Goal: Check status: Check status

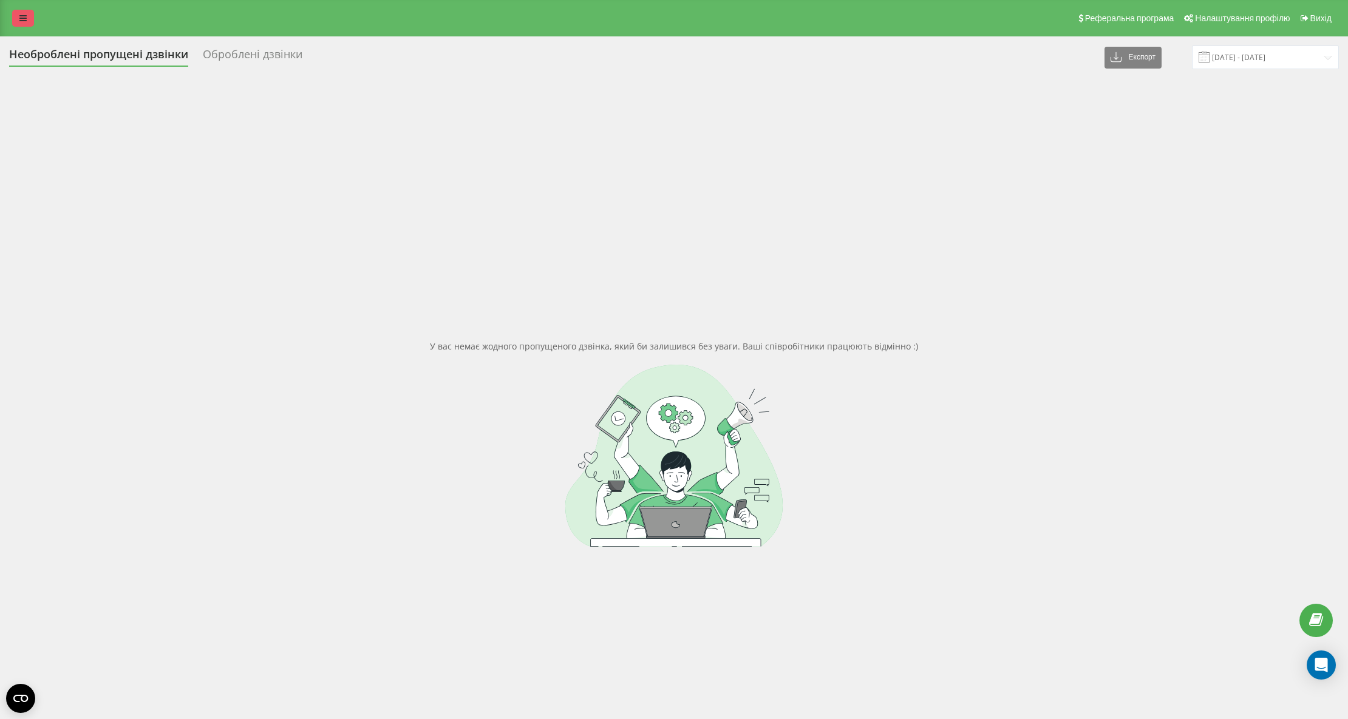
click at [19, 19] on icon at bounding box center [22, 18] width 7 height 9
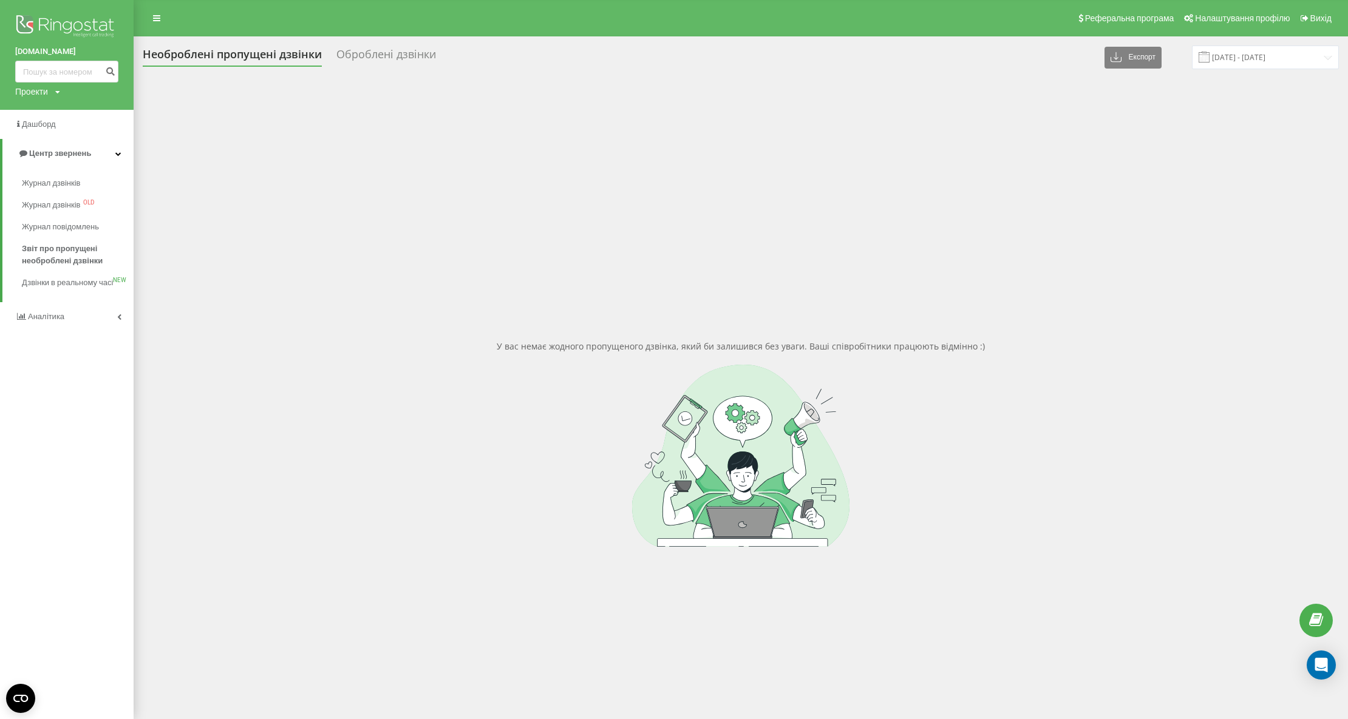
click at [57, 54] on link "[DOMAIN_NAME]" at bounding box center [66, 52] width 103 height 12
click at [56, 66] on input at bounding box center [66, 72] width 103 height 22
paste input "0679040540"
type input "0679040540"
